Goal: Task Accomplishment & Management: Use online tool/utility

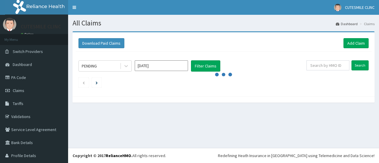
click at [153, 67] on input "[DATE]" at bounding box center [161, 65] width 53 height 11
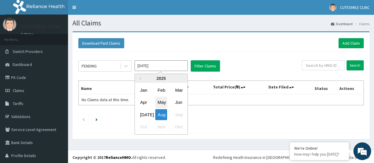
click at [164, 103] on div "May" at bounding box center [161, 102] width 12 height 11
type input "[DATE]"
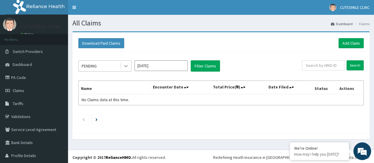
click at [122, 65] on div at bounding box center [126, 66] width 11 height 11
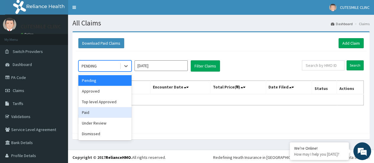
click at [112, 113] on div "Paid" at bounding box center [104, 112] width 53 height 11
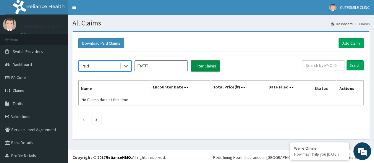
click at [205, 67] on button "Filter Claims" at bounding box center [205, 65] width 29 height 11
